Goal: Task Accomplishment & Management: Complete application form

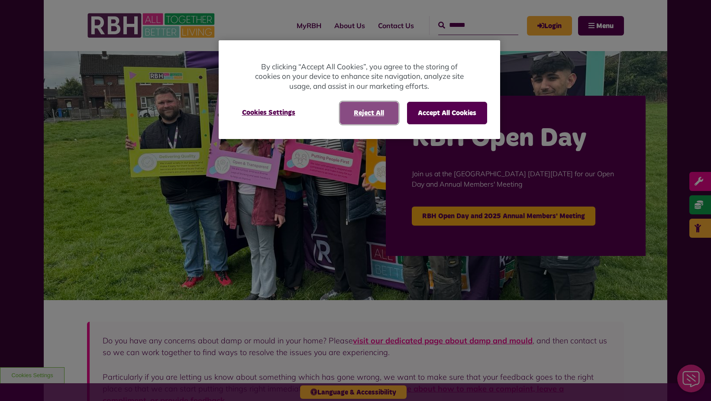
click at [386, 109] on button "Reject All" at bounding box center [369, 113] width 58 height 23
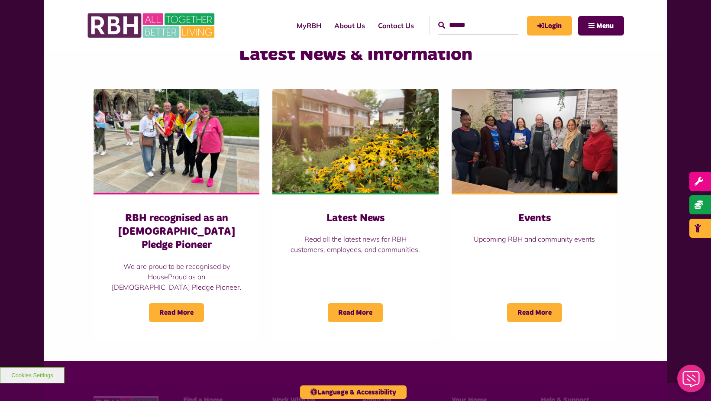
scroll to position [766, 0]
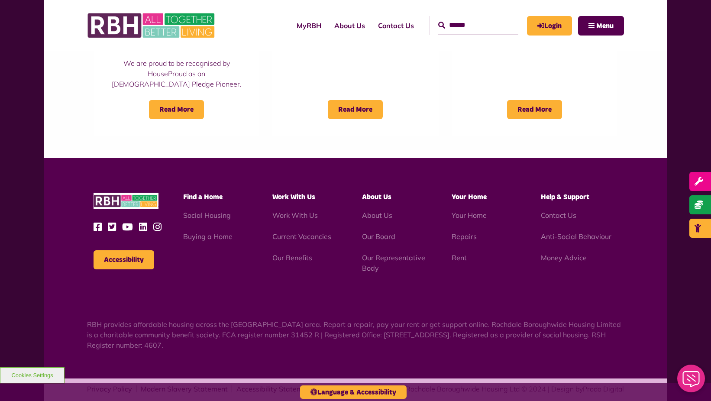
click at [310, 216] on ul "Work With Us Current Vacancies Our Benefits" at bounding box center [310, 236] width 77 height 53
click at [313, 232] on link "Current Vacancies" at bounding box center [301, 236] width 59 height 9
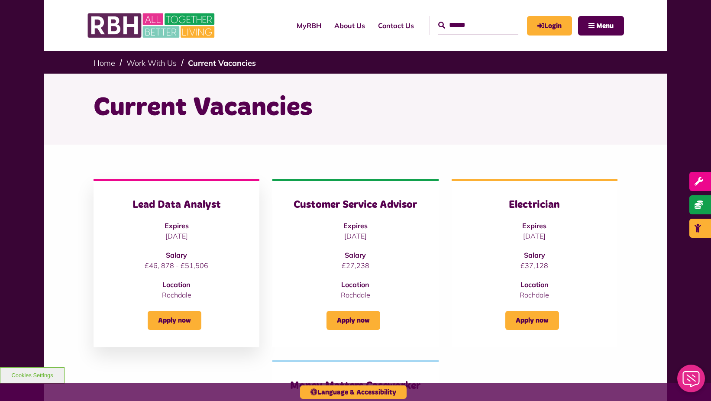
scroll to position [87, 0]
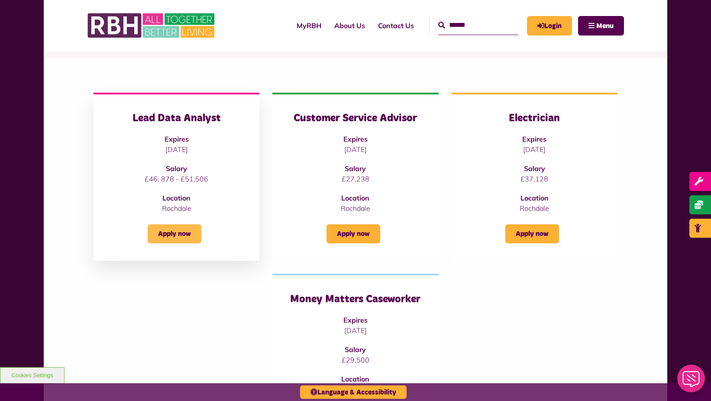
click at [188, 233] on link "Apply now" at bounding box center [175, 233] width 54 height 19
